Goal: Task Accomplishment & Management: Complete application form

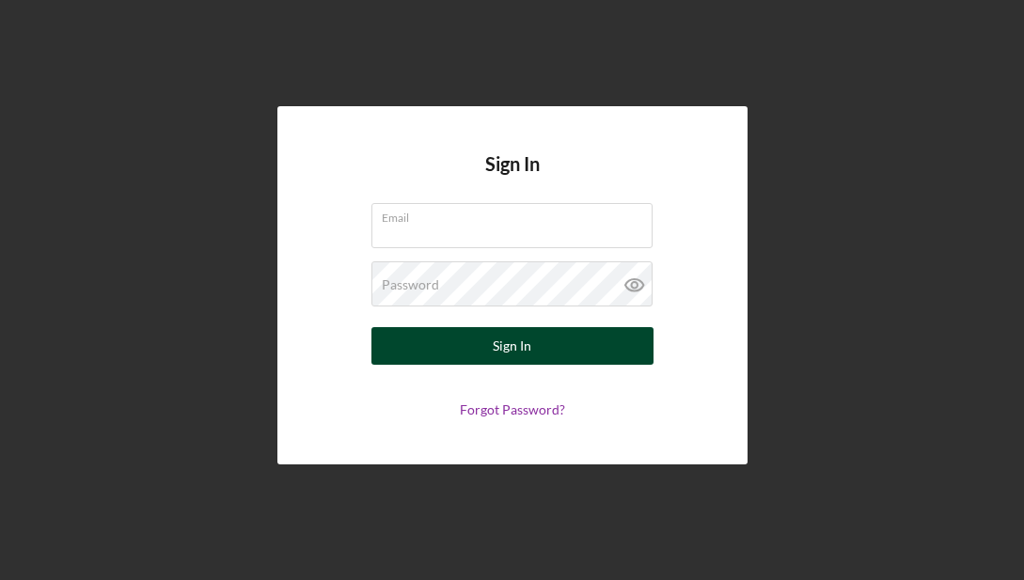
type input "joseloaizap.p@gmail.com"
click at [530, 351] on button "Sign In" at bounding box center [512, 346] width 282 height 38
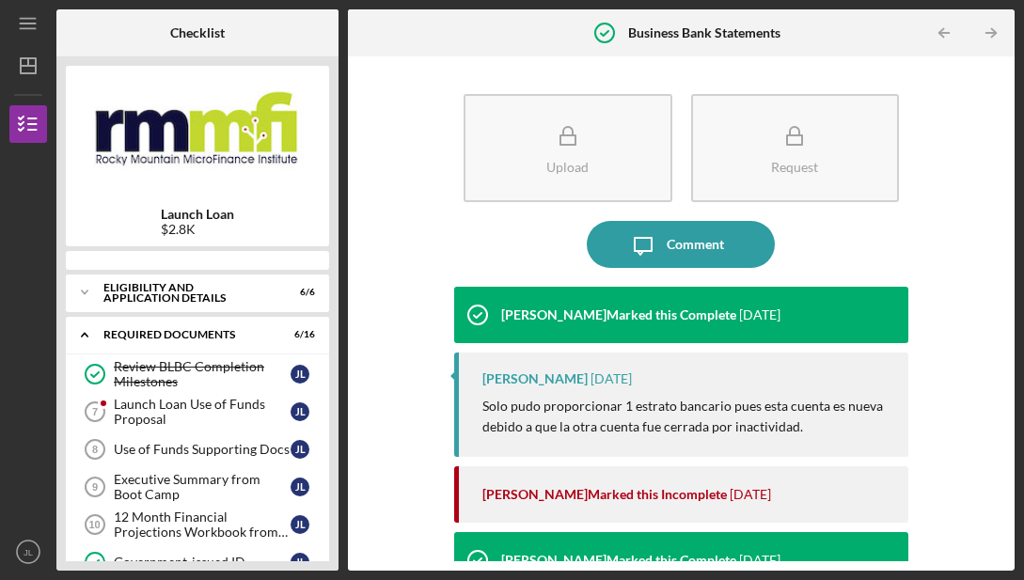
scroll to position [295, 0]
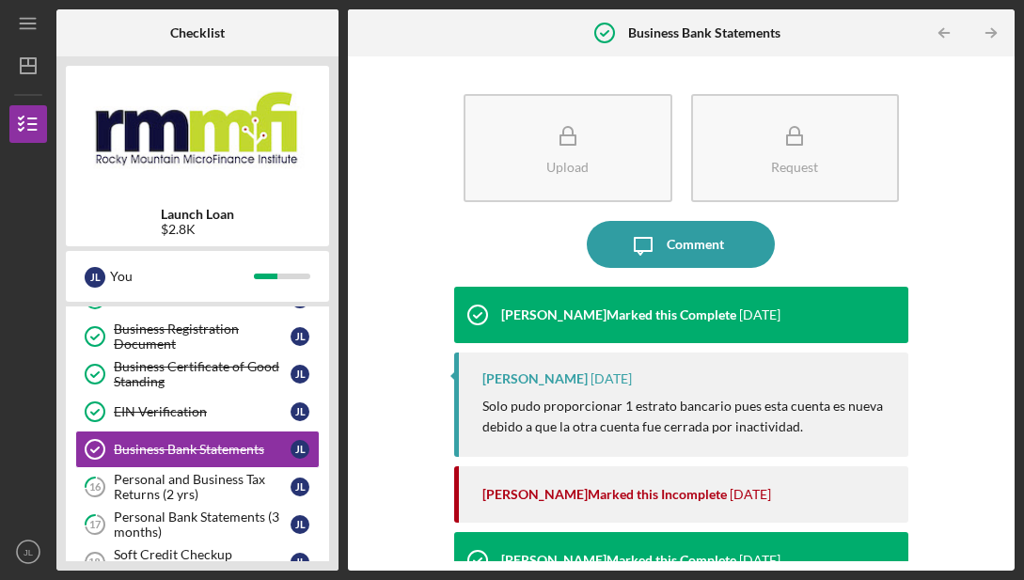
click at [1021, 297] on div "Icon/Menu Business Bank Statements Business Bank Statements Checklist Launch Lo…" at bounding box center [512, 290] width 1024 height 580
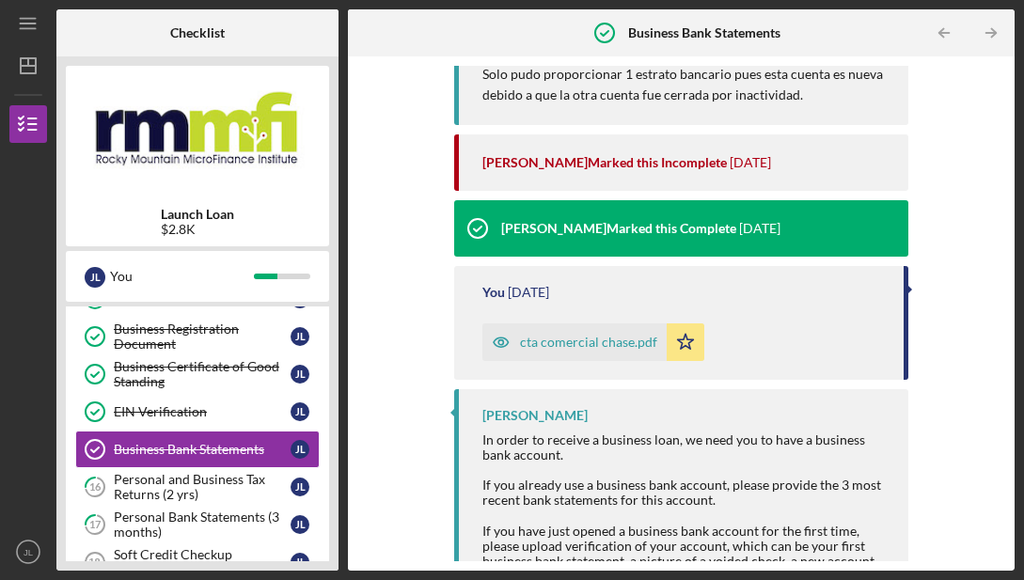
scroll to position [378, 0]
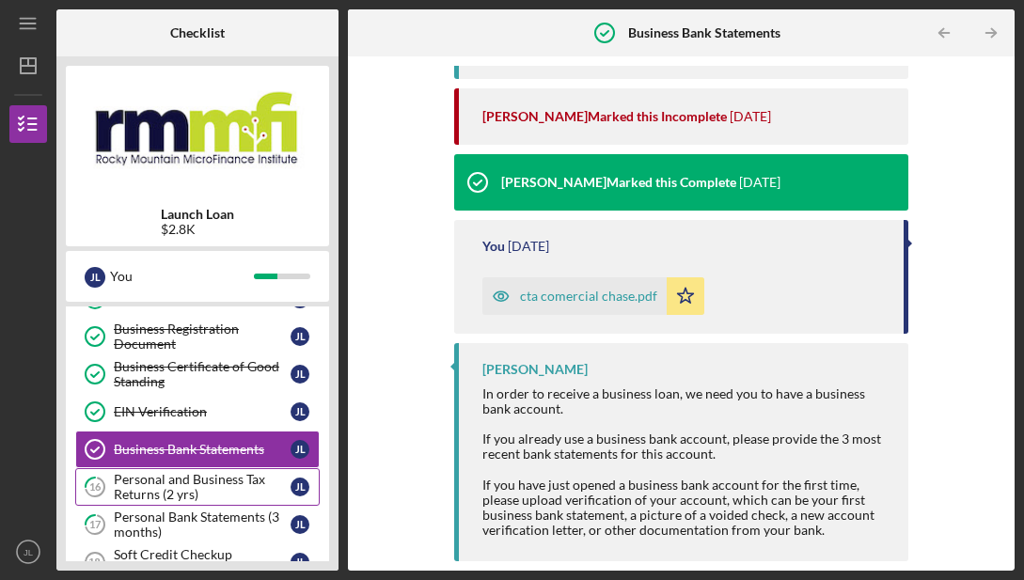
click at [256, 490] on div "Personal and Business Tax Returns (2 yrs)" at bounding box center [202, 487] width 177 height 30
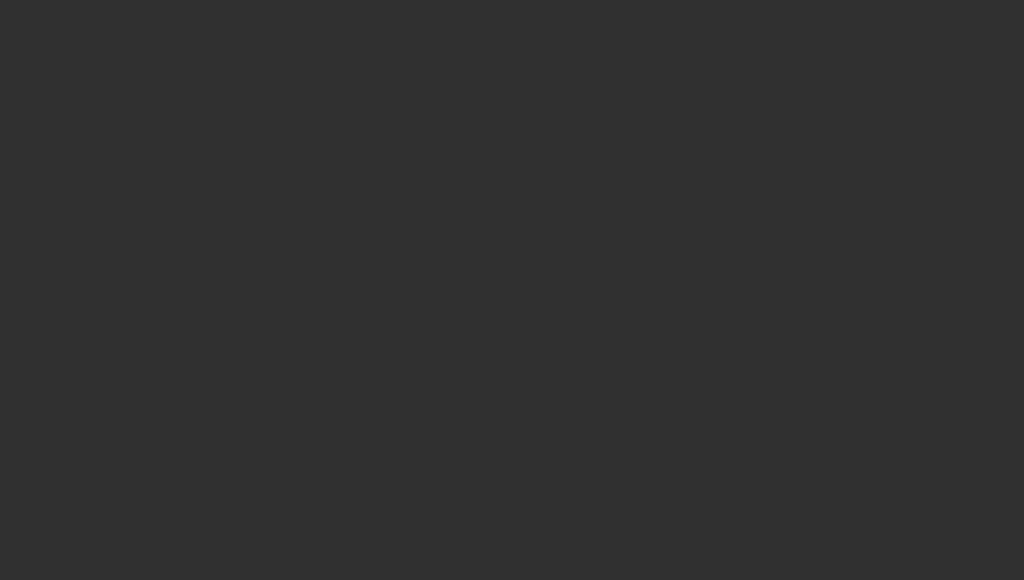
click at [524, 383] on div at bounding box center [512, 290] width 1024 height 580
click at [523, 384] on div at bounding box center [512, 290] width 1024 height 580
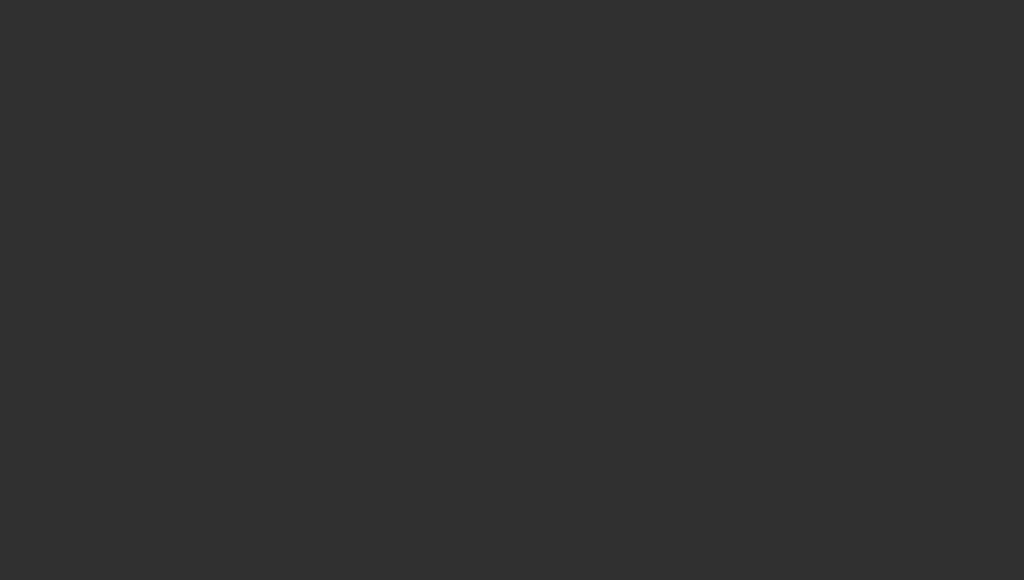
click at [523, 384] on div at bounding box center [512, 290] width 1024 height 580
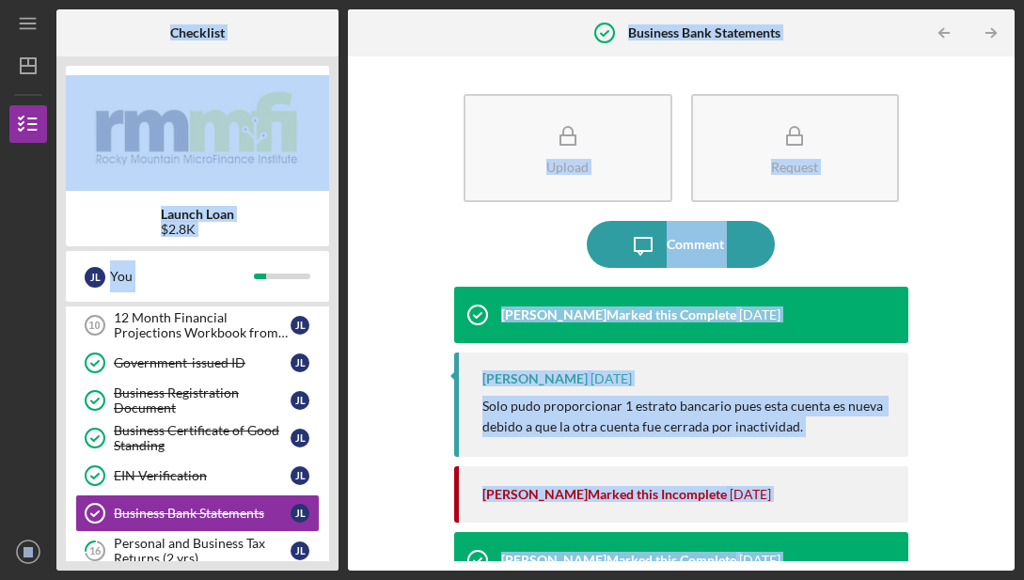
scroll to position [295, 0]
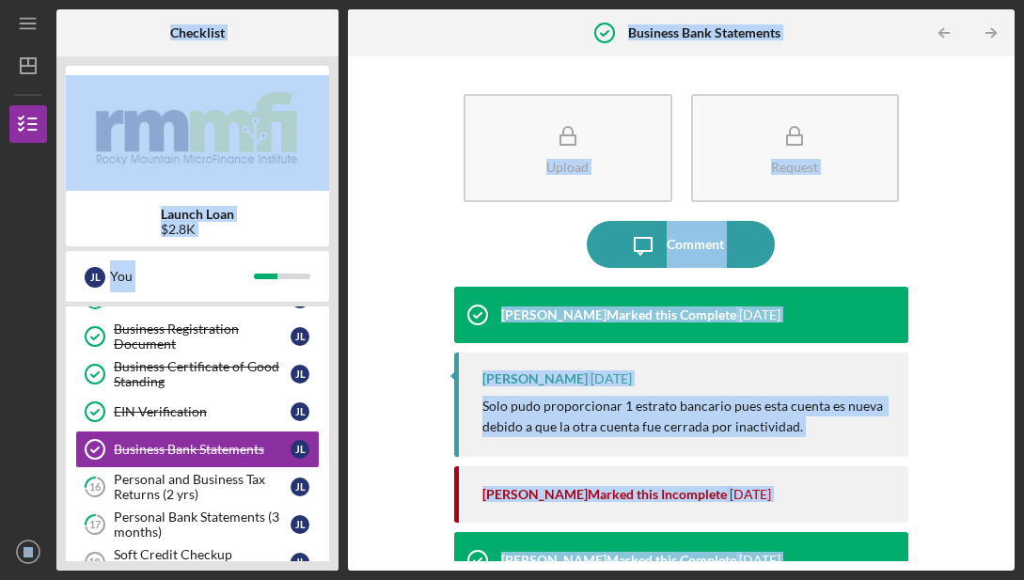
click at [523, 384] on div "[PERSON_NAME]" at bounding box center [534, 378] width 105 height 15
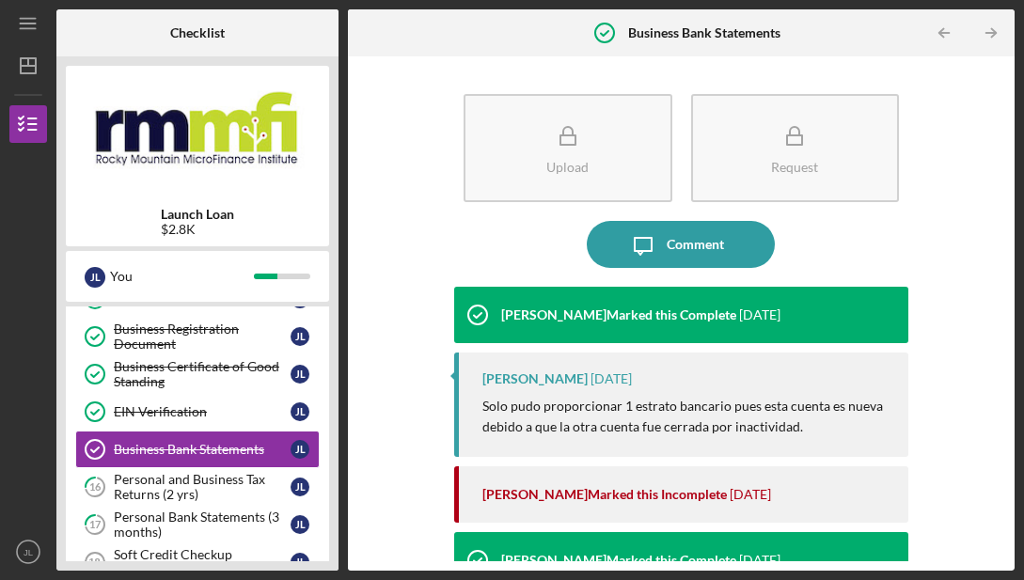
click at [523, 384] on div "[PERSON_NAME]" at bounding box center [534, 378] width 105 height 15
click at [231, 481] on div "Personal and Business Tax Returns (2 yrs)" at bounding box center [202, 487] width 177 height 30
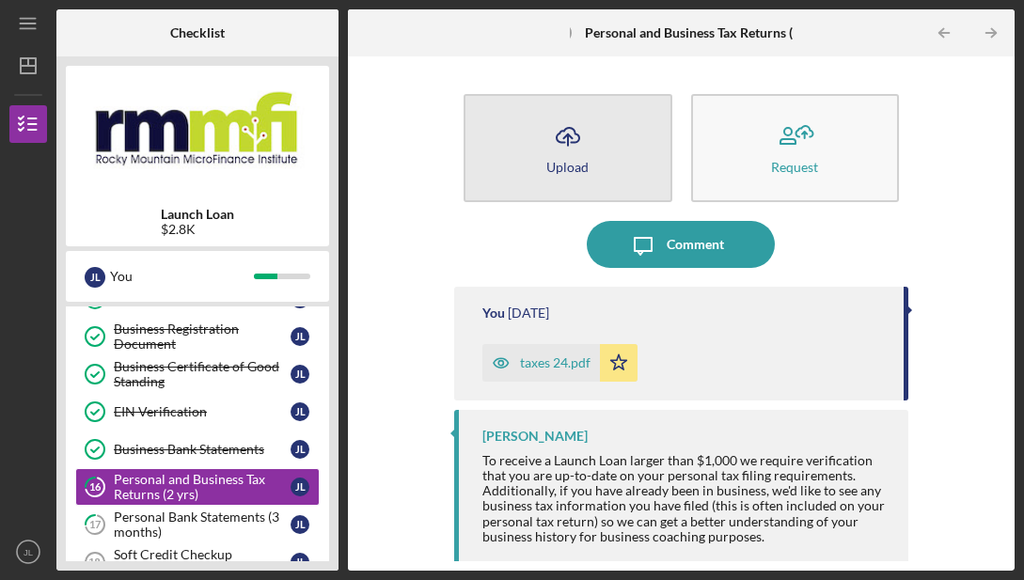
click at [594, 129] on button "Icon/Upload Upload" at bounding box center [568, 148] width 208 height 108
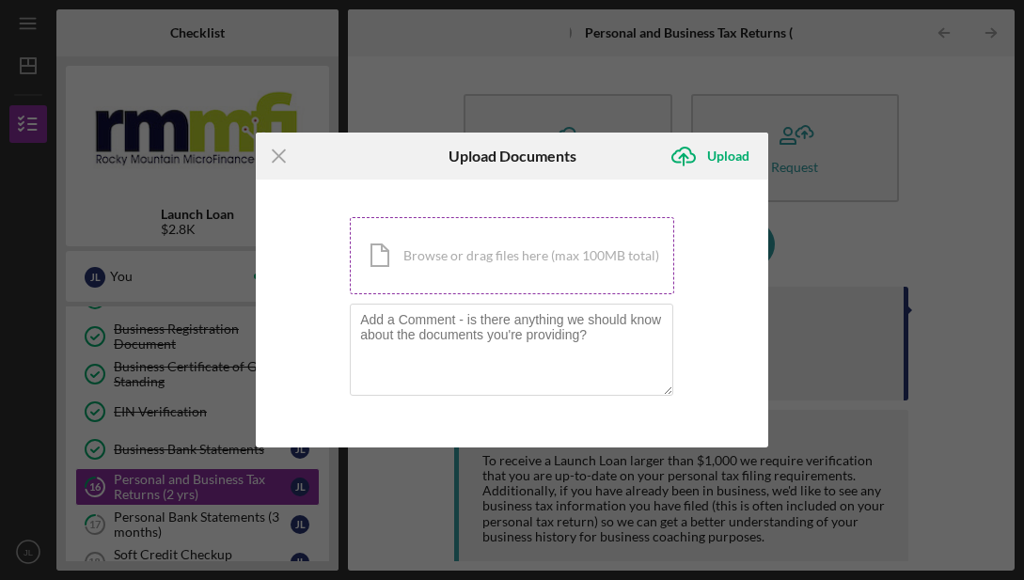
click at [535, 261] on div "Icon/Document Browse or drag files here (max 100MB total) Tap to choose files o…" at bounding box center [512, 255] width 324 height 77
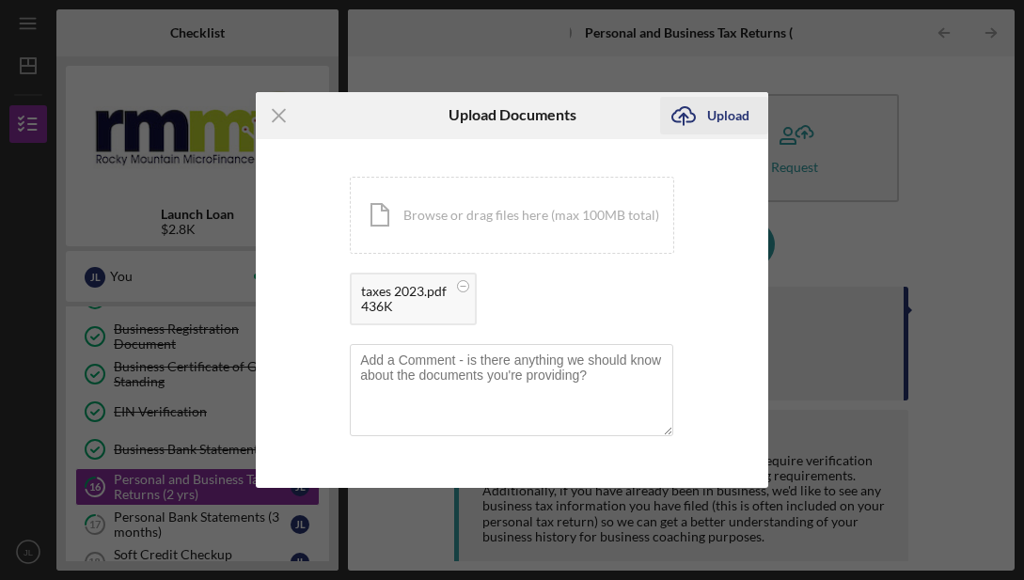
click at [700, 113] on icon "Icon/Upload" at bounding box center [683, 115] width 47 height 47
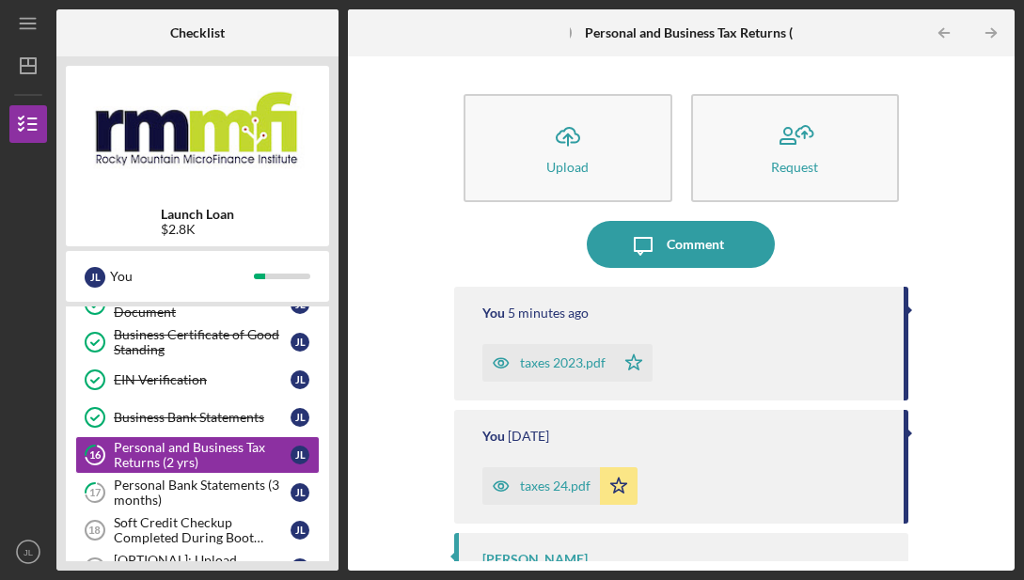
scroll to position [333, 0]
